Goal: Find specific fact: Find specific fact

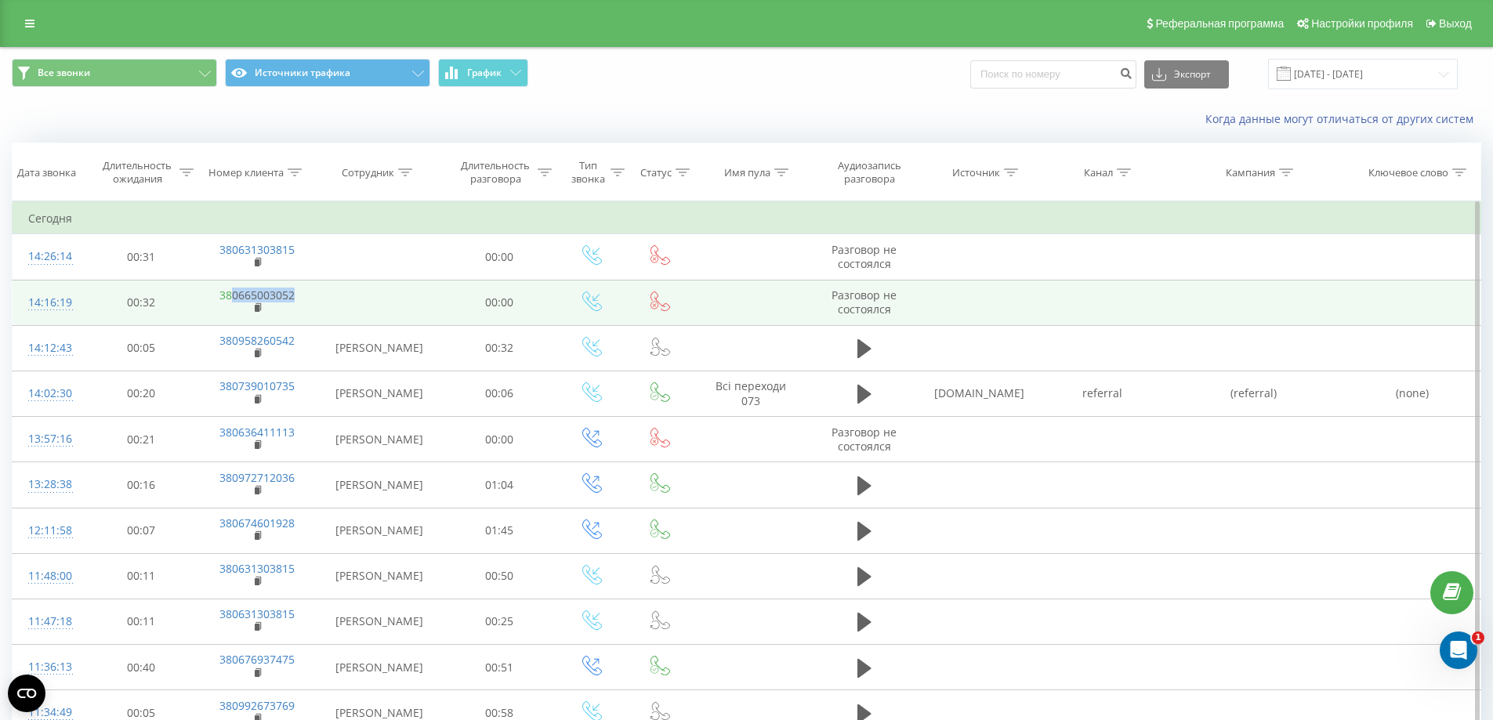
drag, startPoint x: 317, startPoint y: 303, endPoint x: 233, endPoint y: 297, distance: 84.8
click at [233, 297] on tr "14:16:19 00:32 380665003052 00:00 Разговор не состоялся" at bounding box center [747, 302] width 1469 height 45
copy td "0665003052"
